Goal: Task Accomplishment & Management: Manage account settings

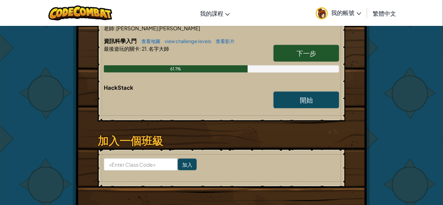
scroll to position [148, 0]
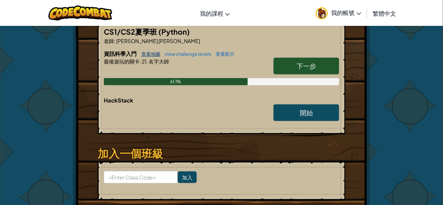
click at [148, 51] on link "查看地圖" at bounding box center [149, 54] width 23 height 6
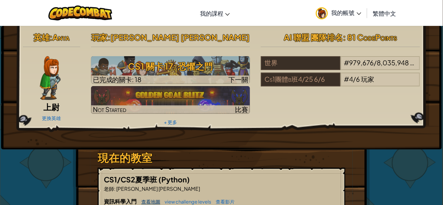
select select "zh-HANT"
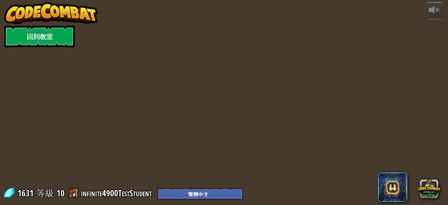
select select "zh-HANT"
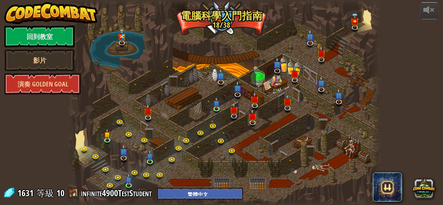
select select "zh-HANT"
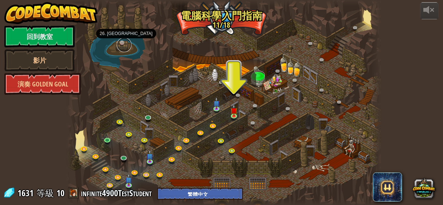
click at [123, 43] on link at bounding box center [124, 45] width 15 height 15
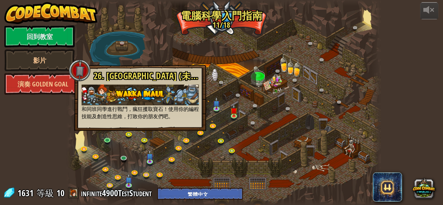
click at [127, 91] on img at bounding box center [140, 95] width 117 height 21
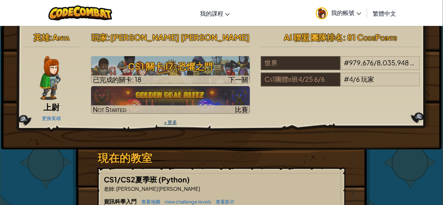
click at [170, 120] on link "+ 更多" at bounding box center [170, 122] width 13 height 6
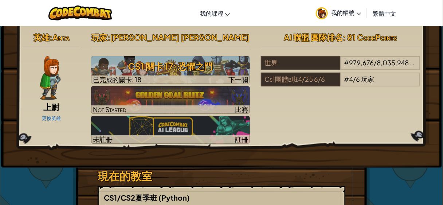
click at [354, 39] on span ": 81 CodePoints" at bounding box center [370, 37] width 54 height 10
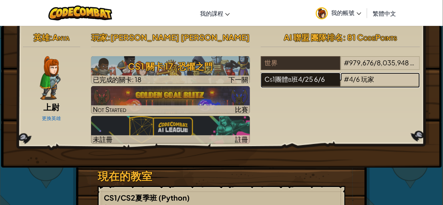
click at [313, 79] on div "Cs1團體b班4/25 6/6" at bounding box center [300, 80] width 79 height 14
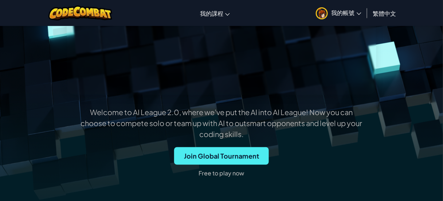
scroll to position [190, 0]
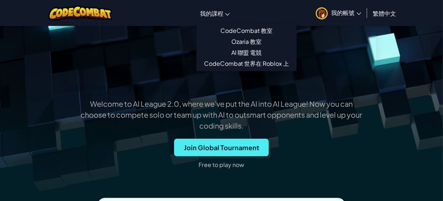
click at [215, 14] on span "我的課程" at bounding box center [211, 13] width 23 height 8
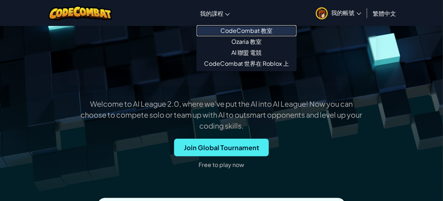
click at [238, 30] on link "CodeCombat 教室" at bounding box center [247, 30] width 100 height 11
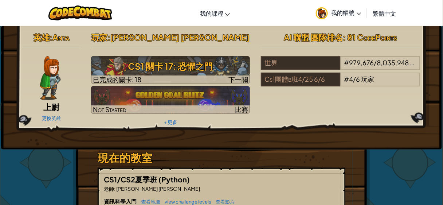
scroll to position [102, 0]
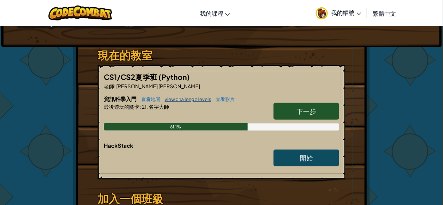
click at [182, 98] on link "view challenge levels" at bounding box center [186, 99] width 50 height 6
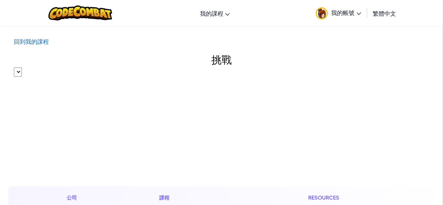
select select "560f1a9f22961295f9427742"
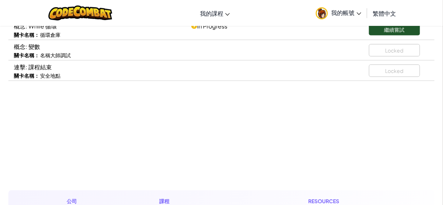
scroll to position [183, 0]
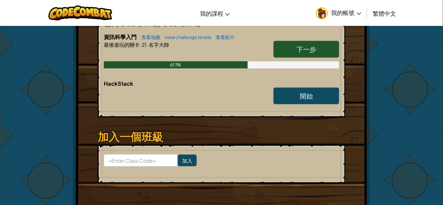
scroll to position [166, 0]
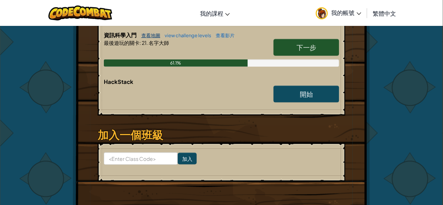
click at [151, 37] on link "查看地圖" at bounding box center [149, 35] width 23 height 6
select select "zh-HANT"
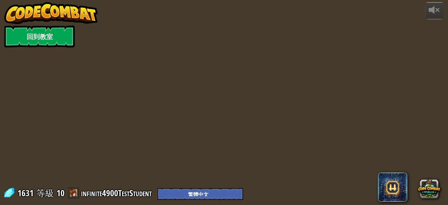
select select "zh-HANT"
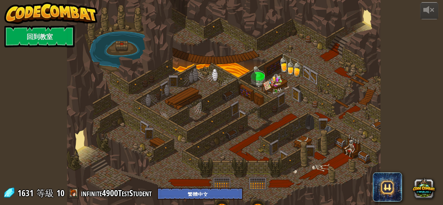
select select "zh-HANT"
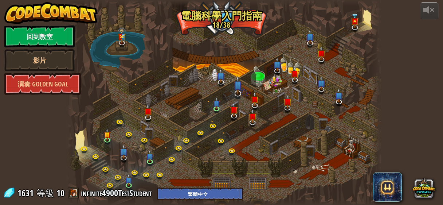
select select "zh-HANT"
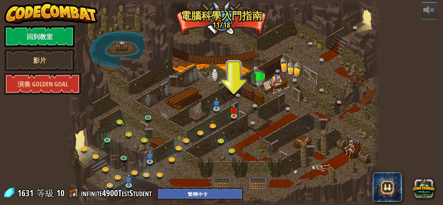
click at [218, 23] on div at bounding box center [224, 102] width 314 height 205
click at [121, 44] on link at bounding box center [124, 45] width 15 height 15
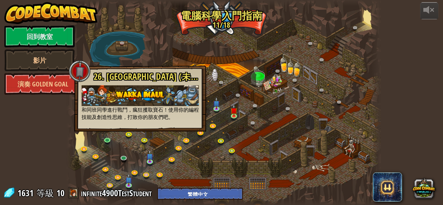
click at [148, 77] on span "26. Wakka Maul競技場 (未解鎖)" at bounding box center [153, 76] width 119 height 12
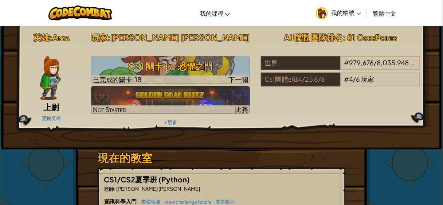
click at [352, 14] on span "我的帳號" at bounding box center [347, 13] width 30 height 8
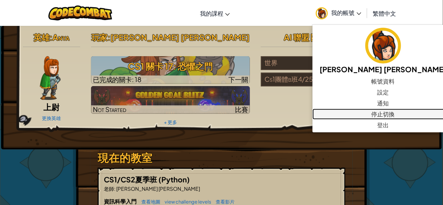
click at [348, 112] on link "停止切換" at bounding box center [383, 114] width 141 height 11
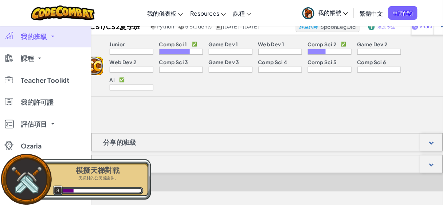
scroll to position [111, 0]
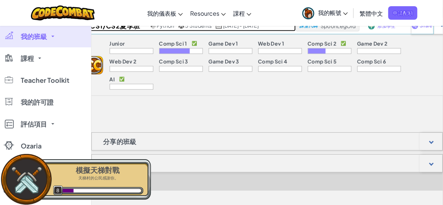
click at [112, 31] on h2 "CS1/CS2夏季班" at bounding box center [114, 25] width 70 height 11
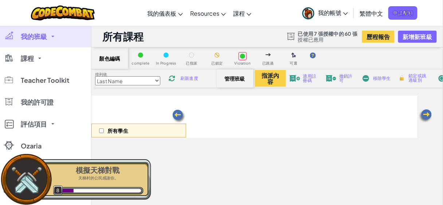
select select "5632661322961295f9428638"
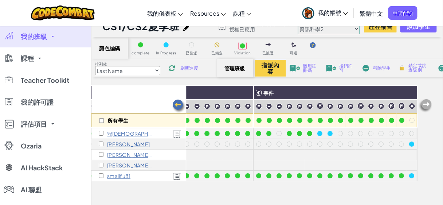
scroll to position [8, 0]
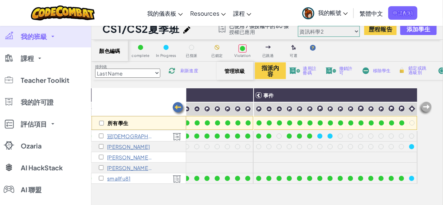
click at [319, 9] on span "我的帳號" at bounding box center [333, 13] width 30 height 8
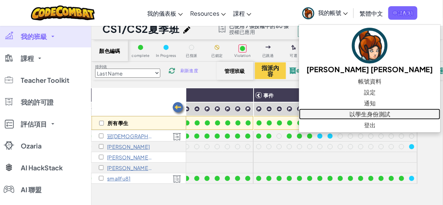
click at [335, 113] on link "以學生身份測試" at bounding box center [369, 114] width 141 height 11
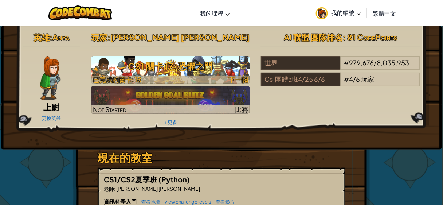
click at [138, 70] on h3 "CS1 關卡 17: 恐懼之門" at bounding box center [170, 66] width 159 height 16
select select "zh-HANT"
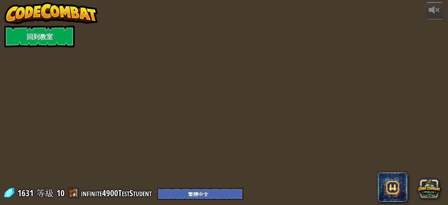
select select "zh-HANT"
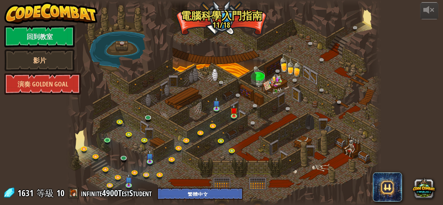
select select "zh-HANT"
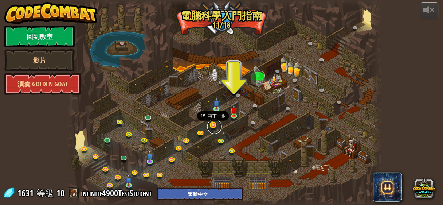
click at [213, 125] on link at bounding box center [214, 126] width 15 height 15
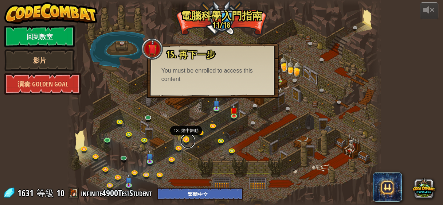
click at [185, 141] on link at bounding box center [188, 141] width 15 height 15
